Goal: Check status: Check status

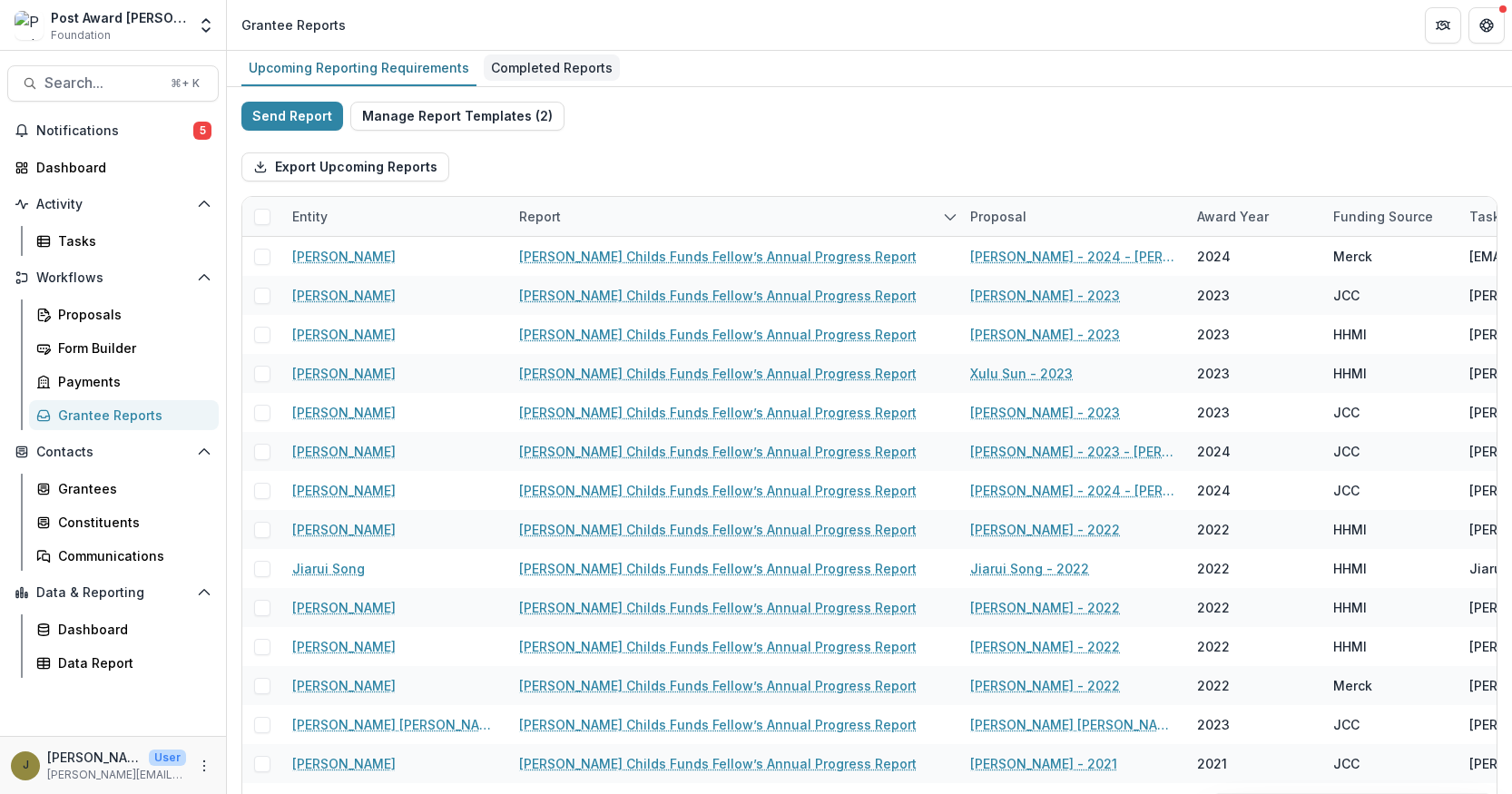
click at [602, 69] on div "Completed Reports" at bounding box center [552, 67] width 136 height 27
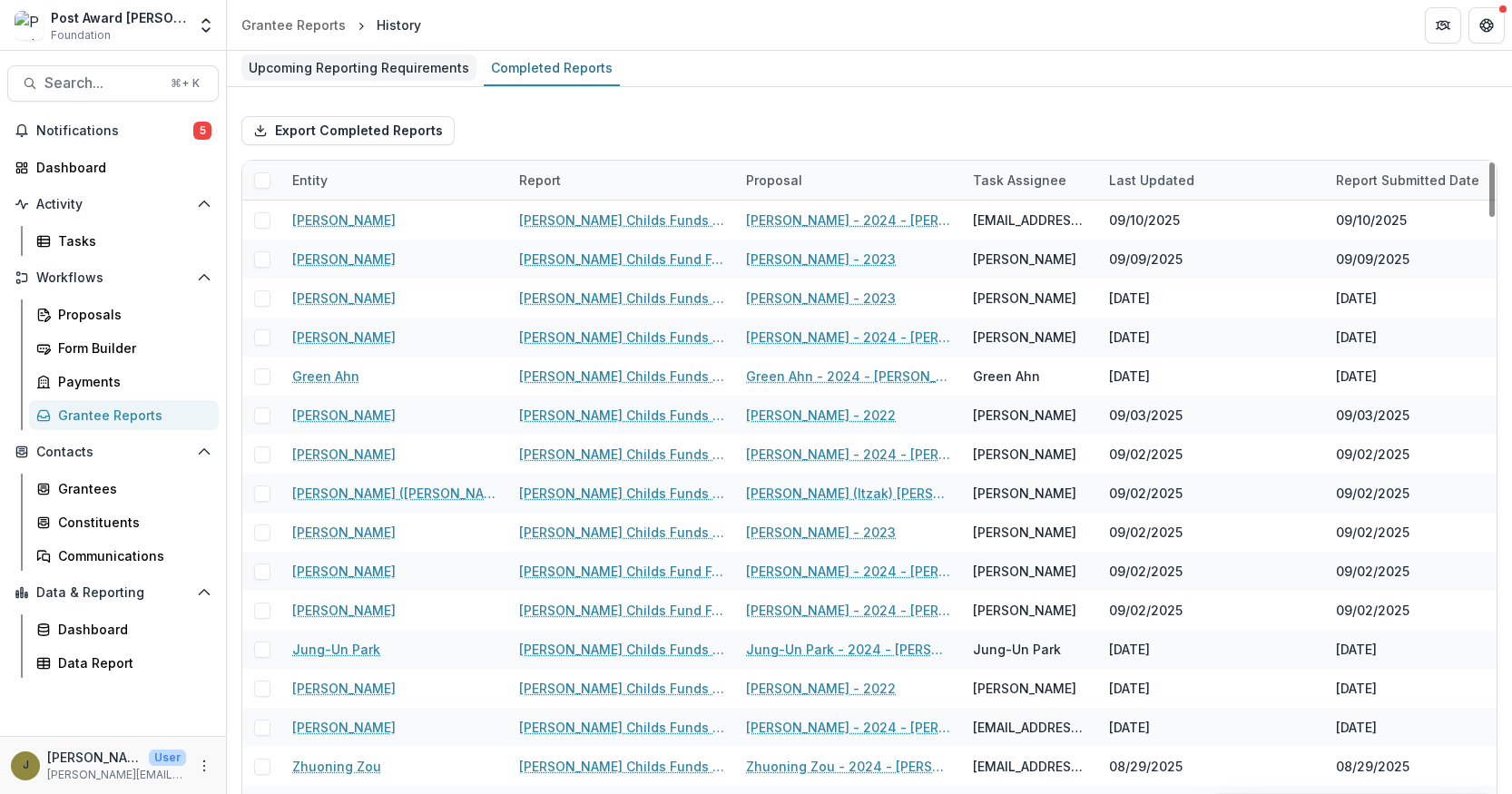
click at [404, 63] on div "Upcoming Reporting Requirements" at bounding box center [359, 67] width 235 height 27
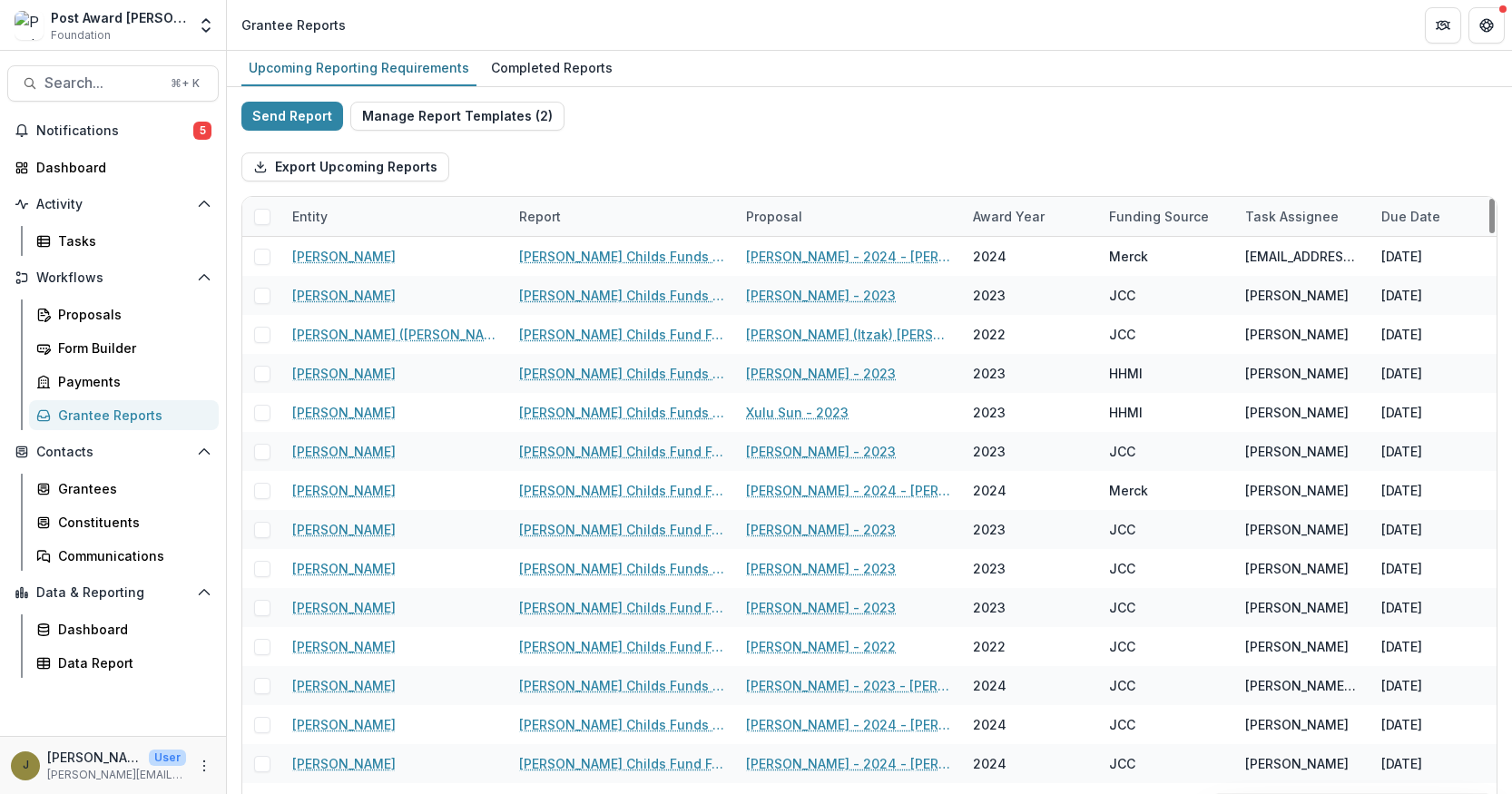
click at [540, 216] on div "Report" at bounding box center [540, 216] width 63 height 19
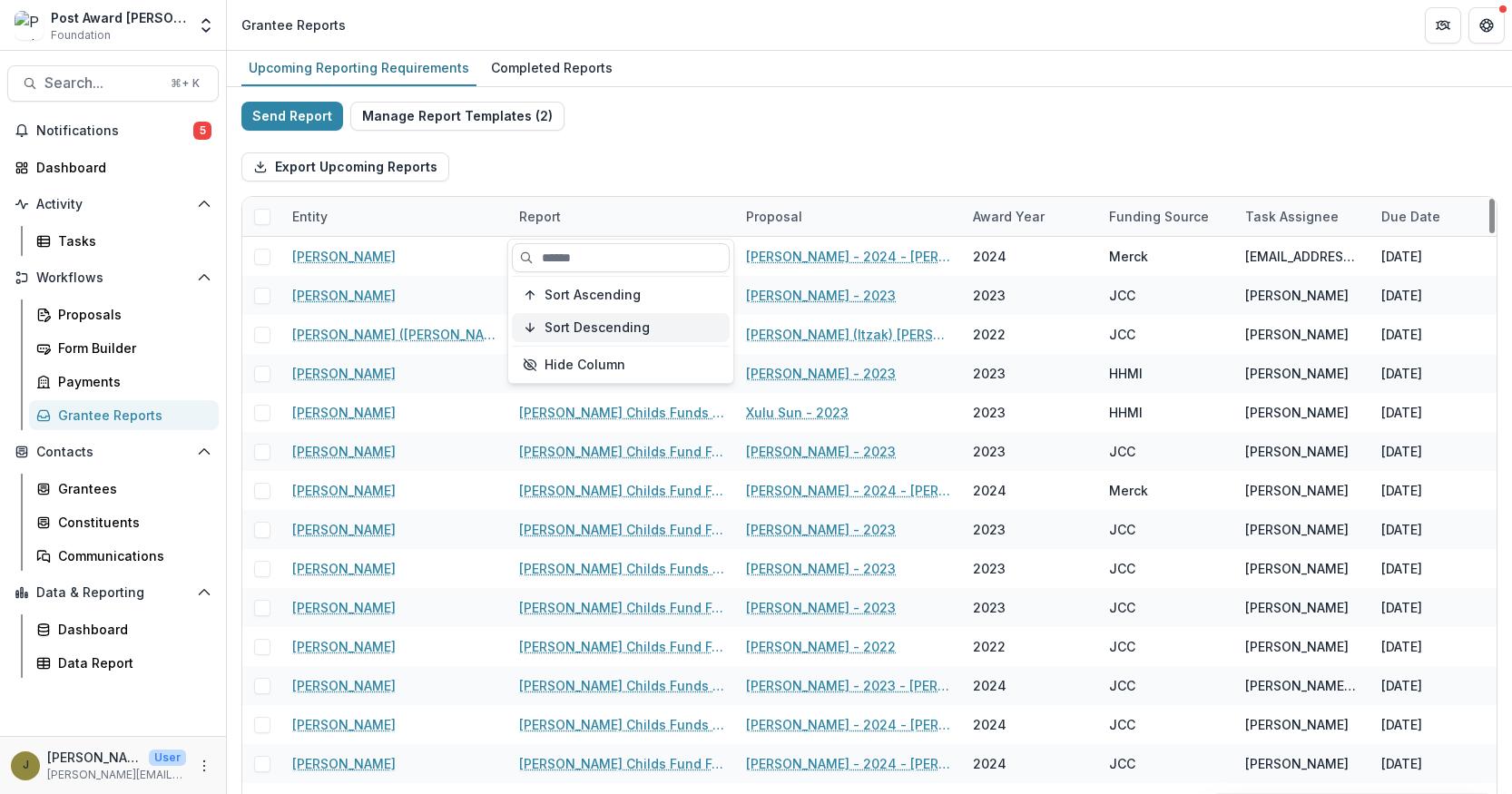
click at [553, 323] on span "Sort Descending" at bounding box center [597, 328] width 105 height 16
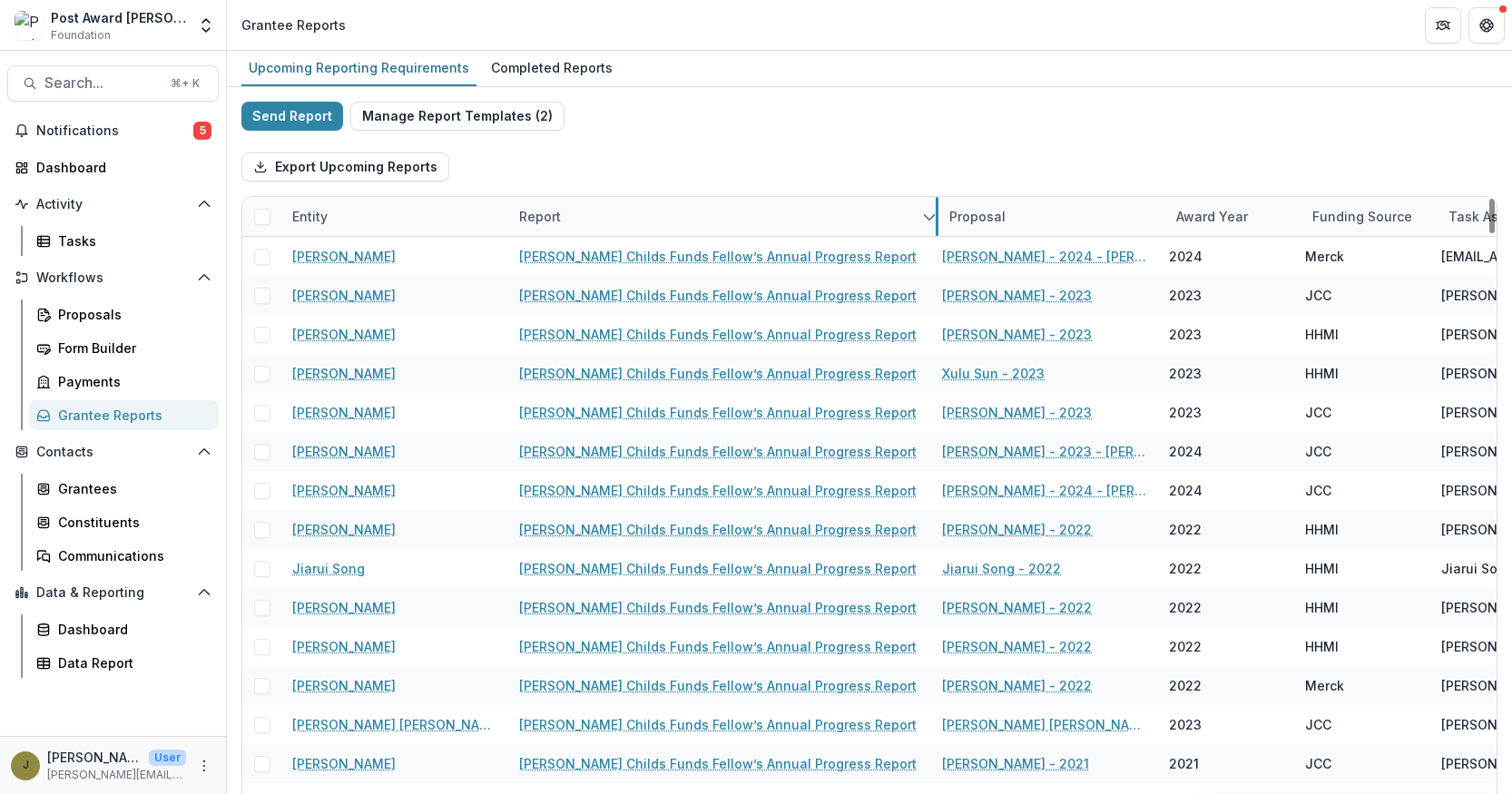
drag, startPoint x: 735, startPoint y: 214, endPoint x: 937, endPoint y: 212, distance: 202.0
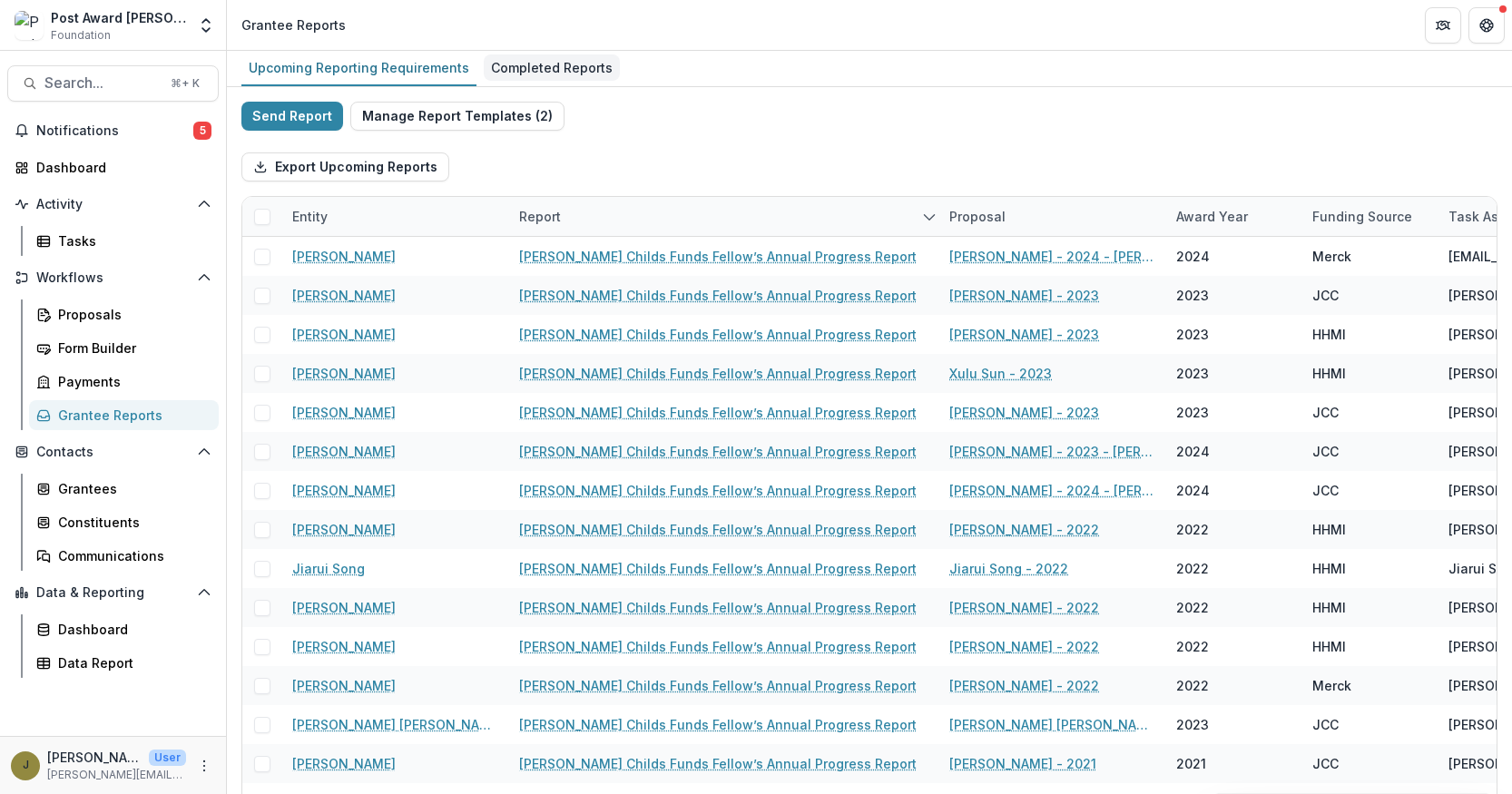
click at [538, 65] on div "Completed Reports" at bounding box center [552, 67] width 136 height 27
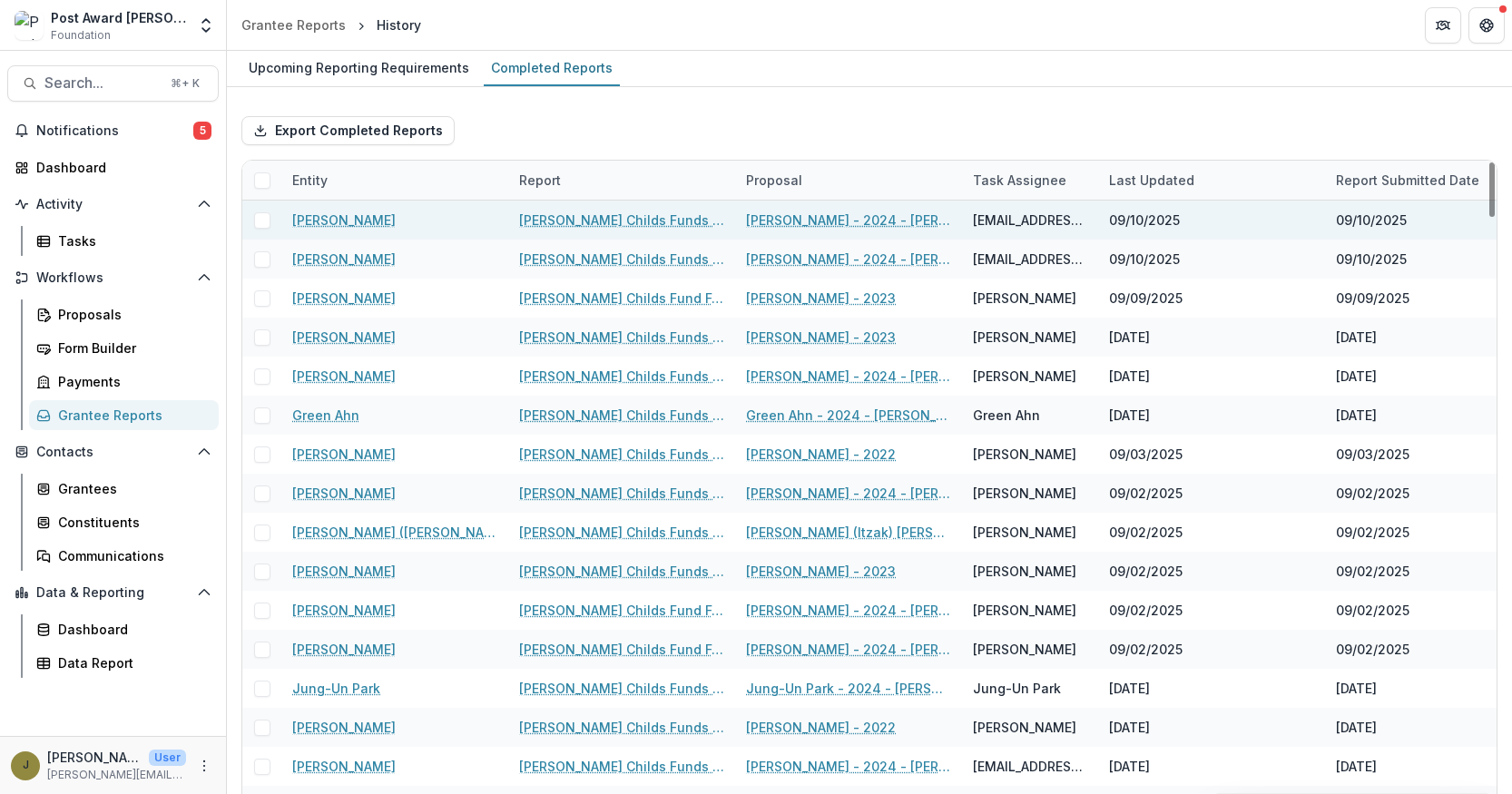
click at [537, 214] on link "[PERSON_NAME] Childs Funds Fellow’s Annual Progress Report" at bounding box center [621, 220] width 205 height 19
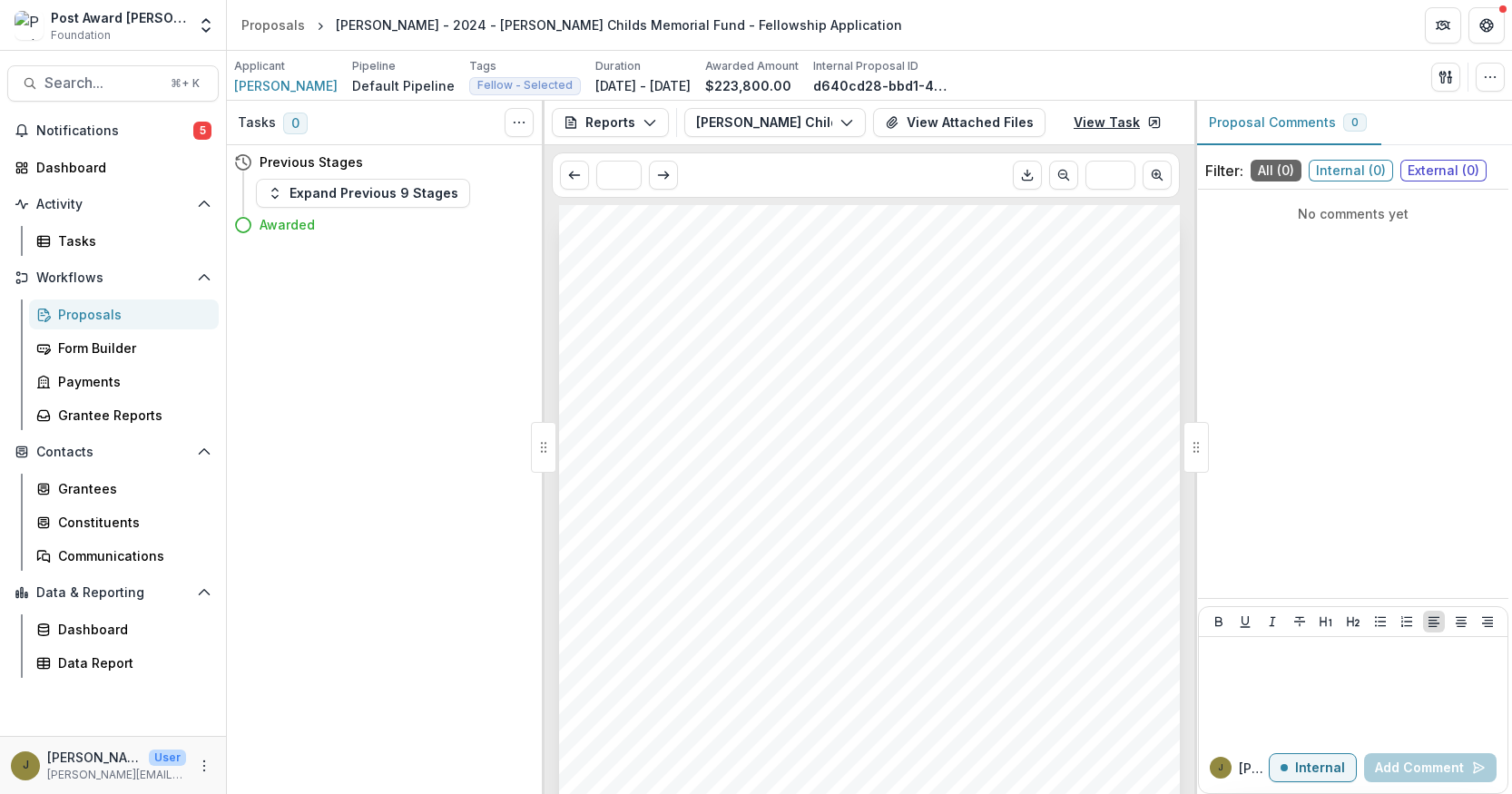
click at [1108, 119] on link "View Task" at bounding box center [1117, 122] width 110 height 29
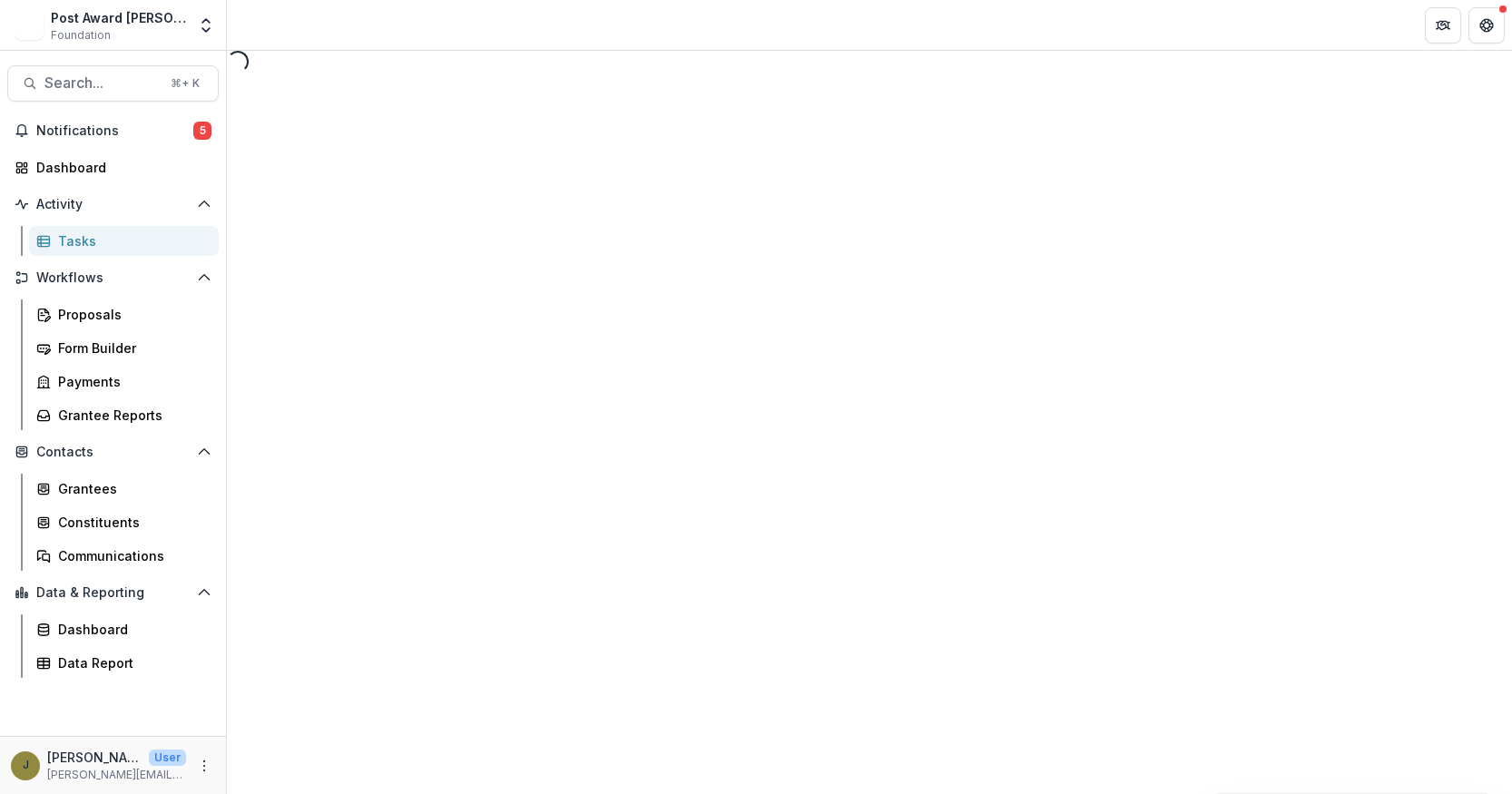
select select "********"
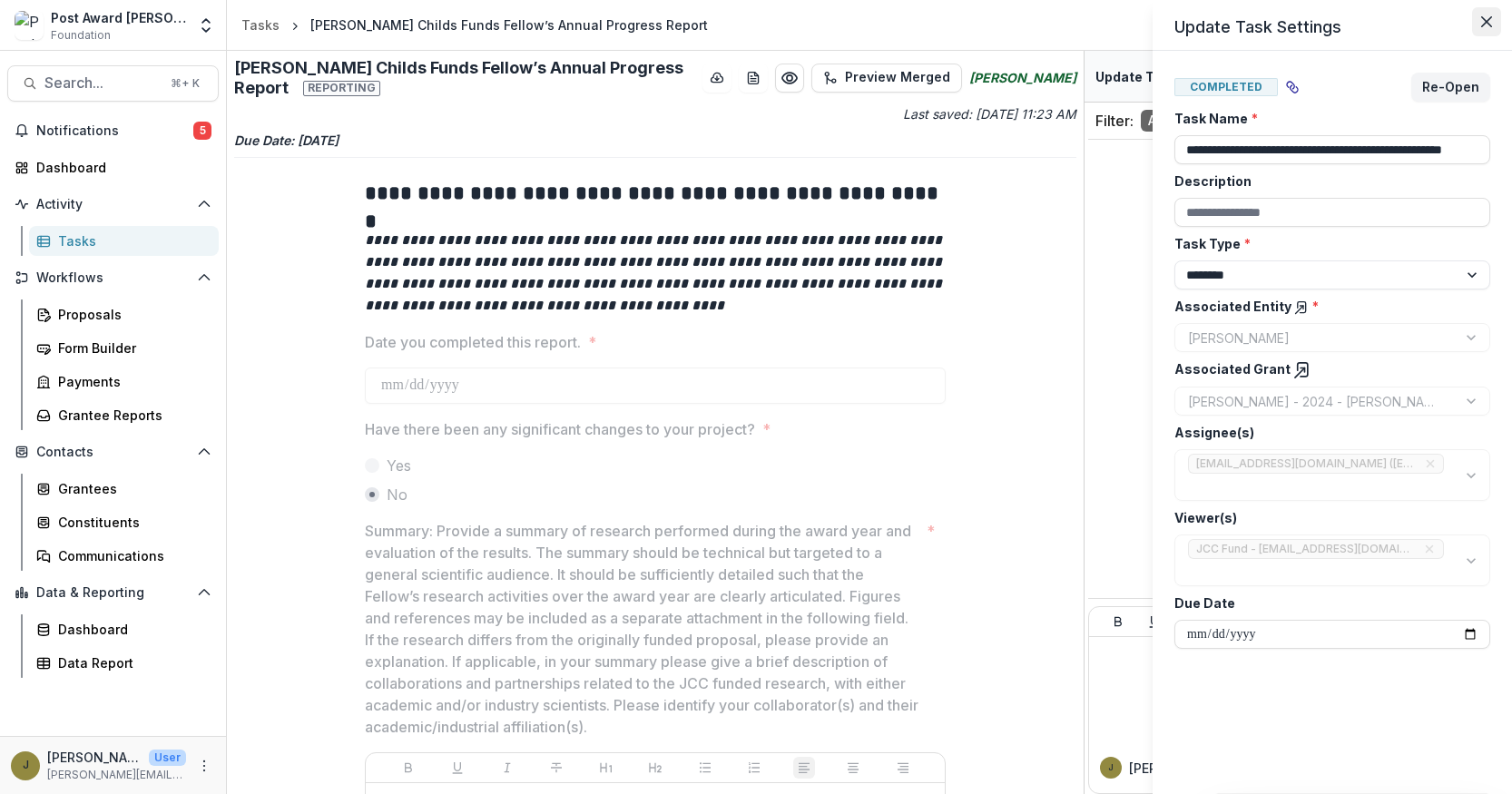
click at [1493, 12] on button "Close" at bounding box center [1486, 21] width 29 height 29
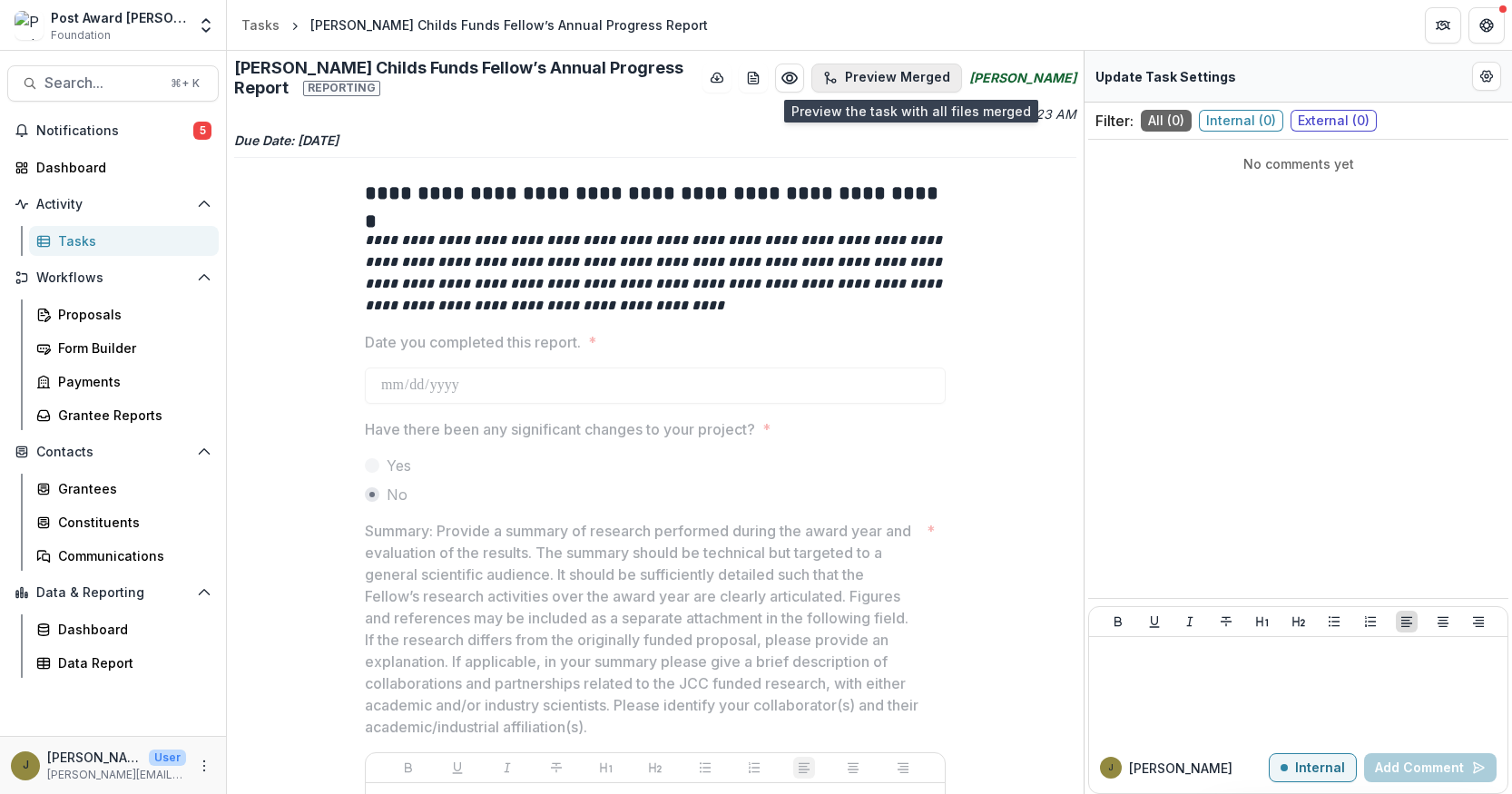
click at [917, 72] on button "Preview Merged" at bounding box center [887, 77] width 150 height 29
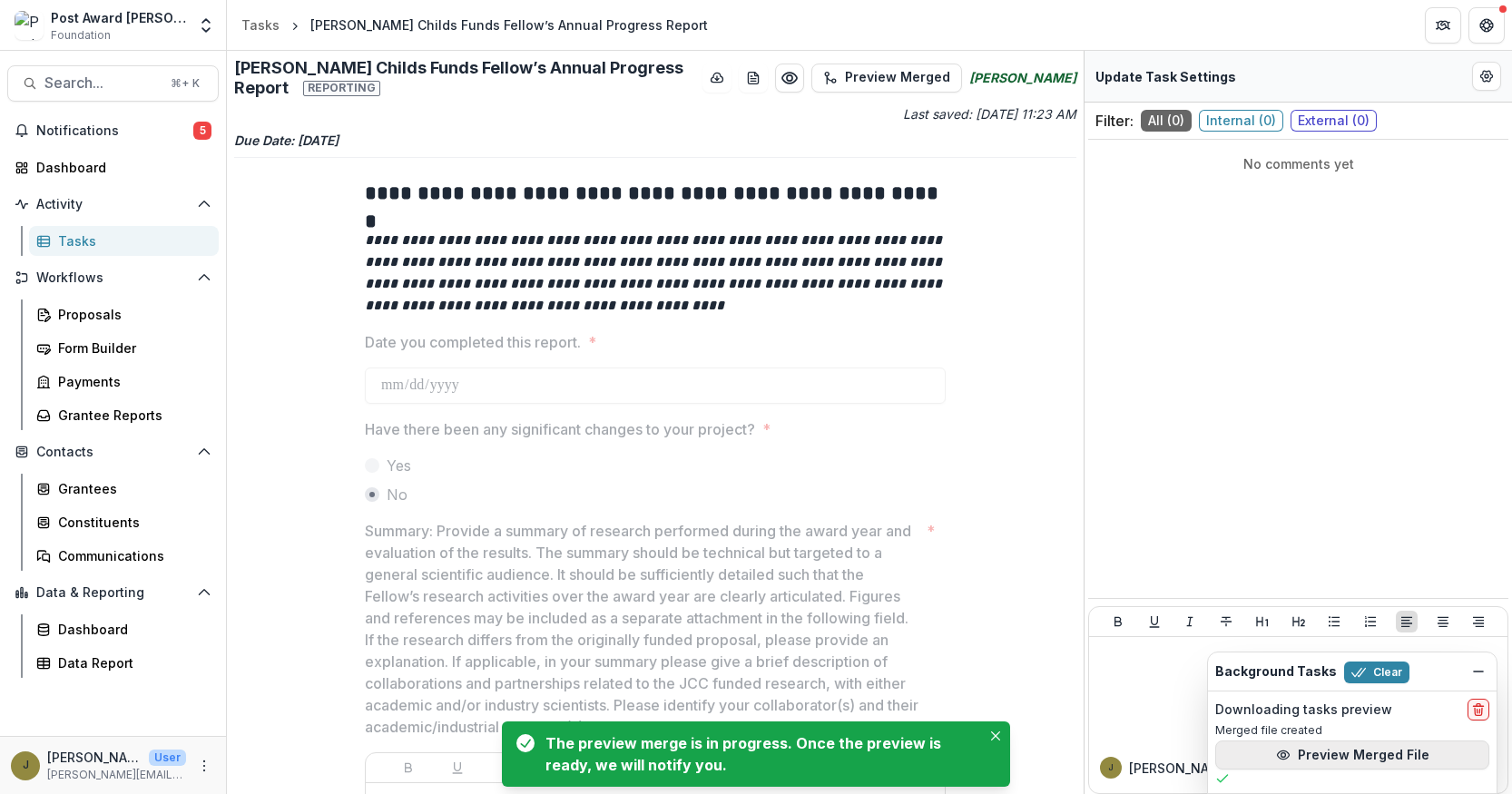
click at [1300, 752] on button "Preview Merged File" at bounding box center [1352, 754] width 274 height 29
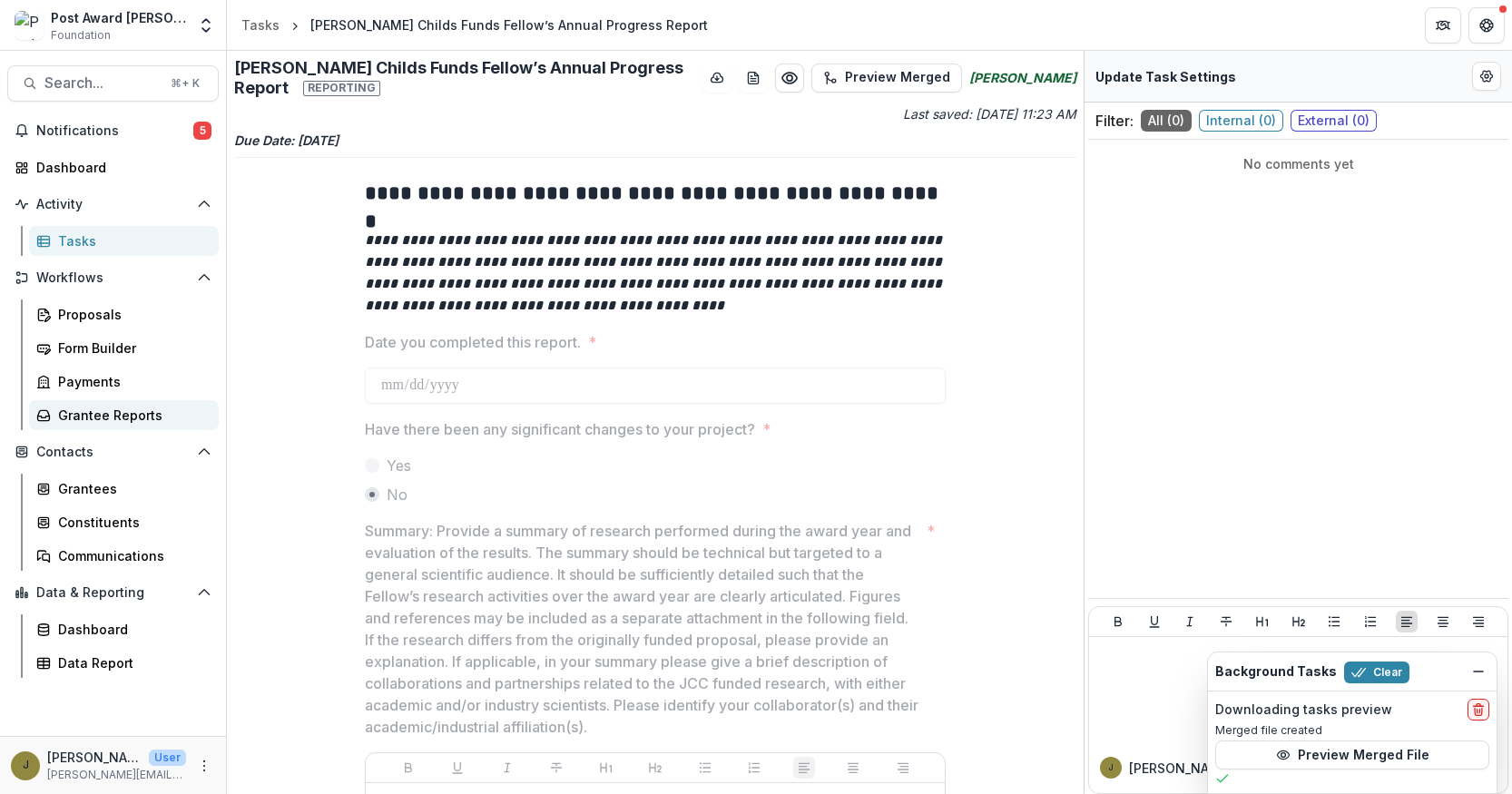
click at [85, 415] on div "Grantee Reports" at bounding box center [132, 414] width 146 height 19
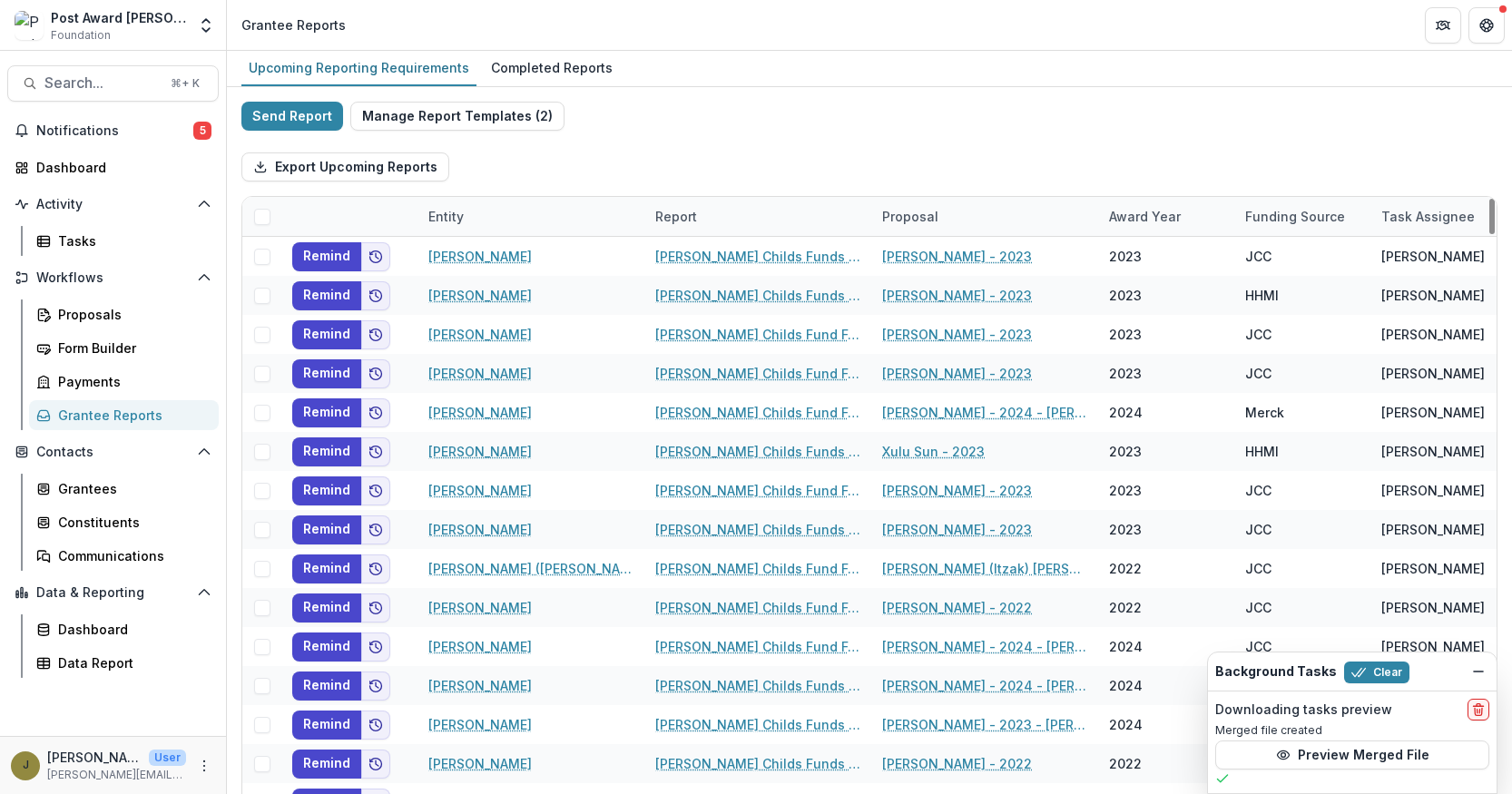
click at [663, 216] on div "Report" at bounding box center [676, 216] width 63 height 19
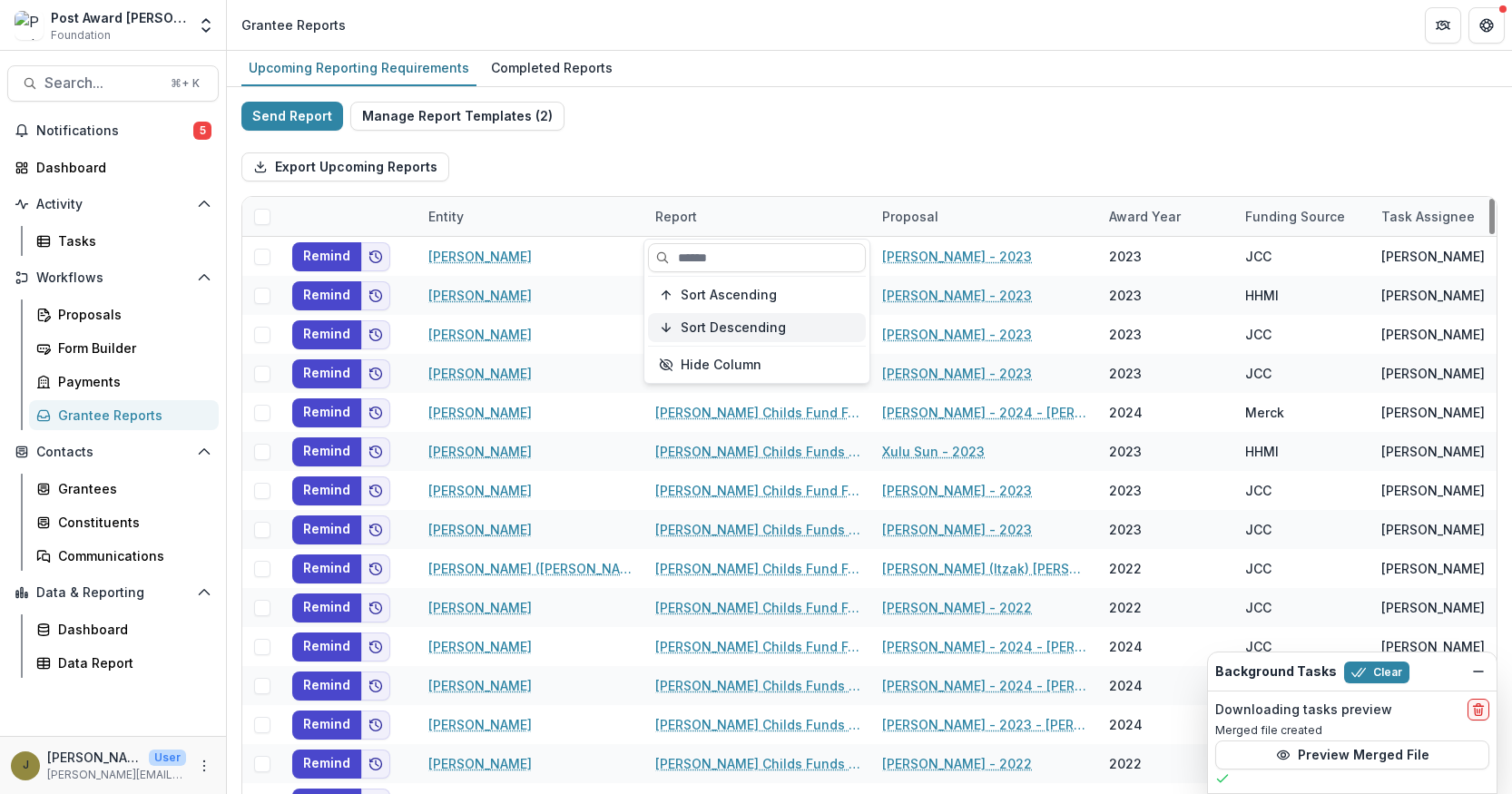
click at [695, 330] on span "Sort Descending" at bounding box center [734, 328] width 105 height 16
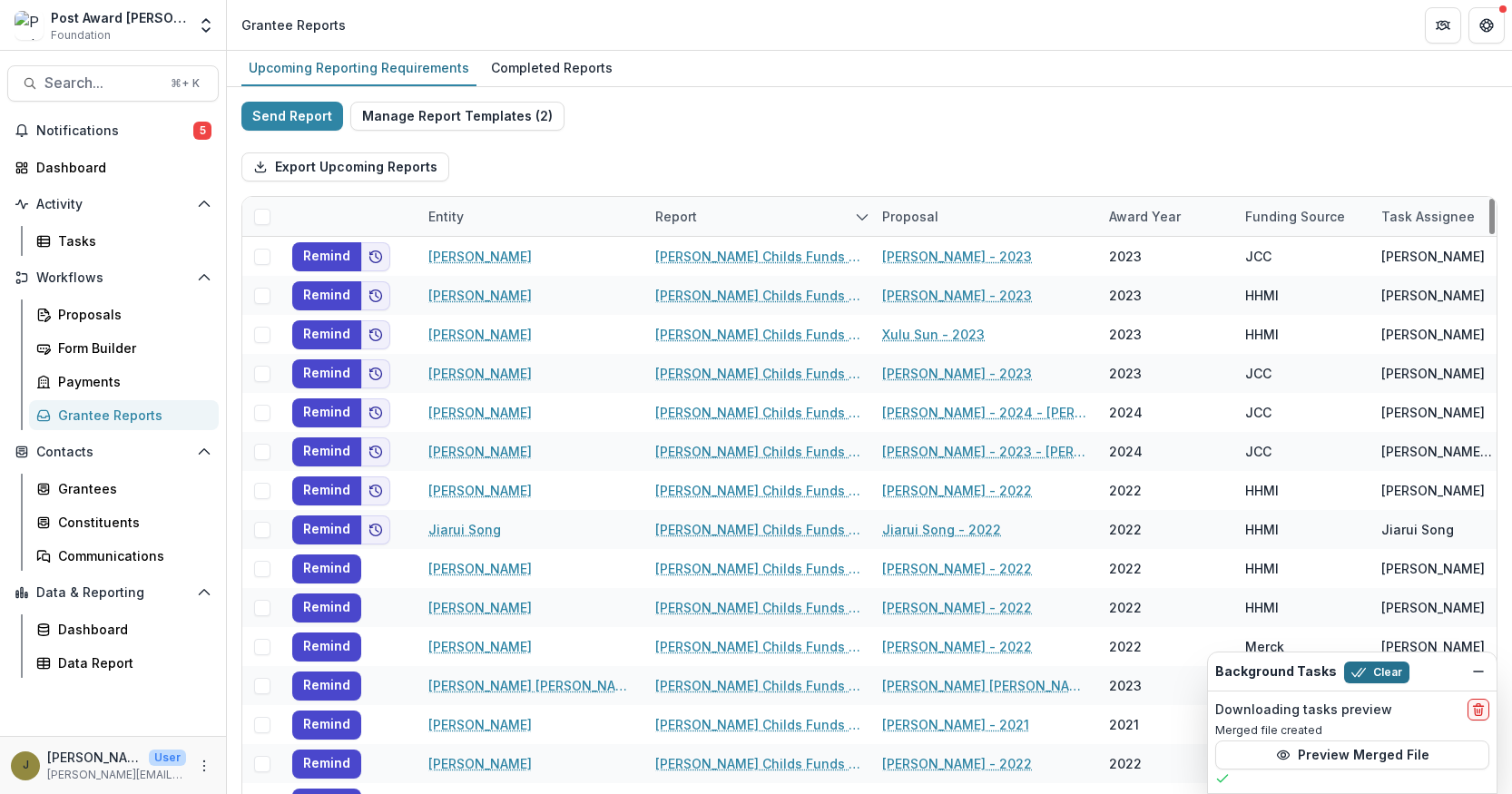
click at [1378, 676] on button "Clear" at bounding box center [1378, 672] width 65 height 22
